Goal: Find specific page/section: Find specific page/section

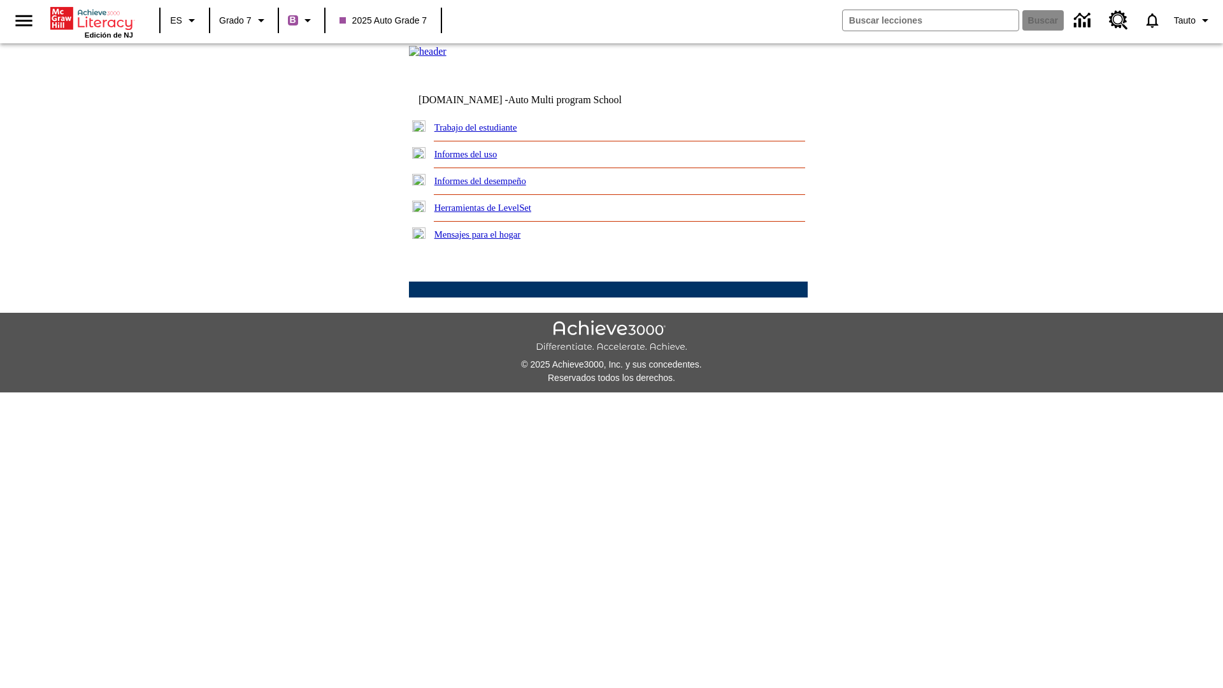
click at [490, 132] on link "Trabajo del estudiante" at bounding box center [475, 127] width 83 height 10
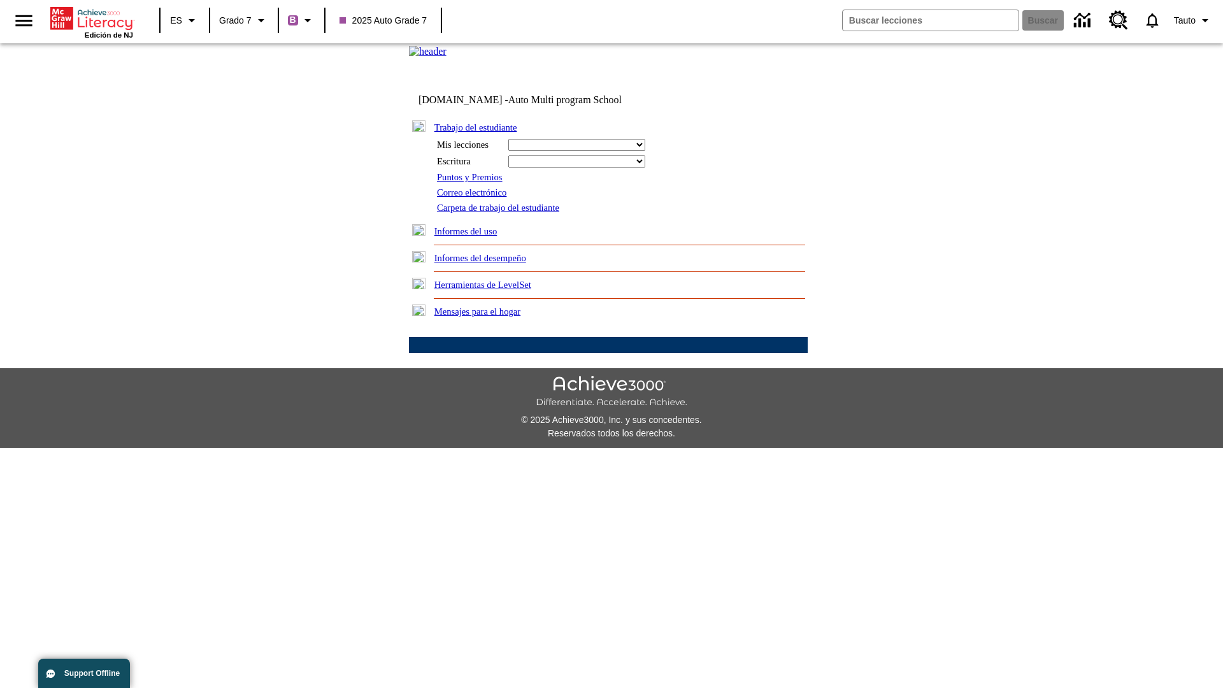
click at [476, 197] on link "Correo electrónico" at bounding box center [471, 192] width 69 height 10
